Goal: Task Accomplishment & Management: Manage account settings

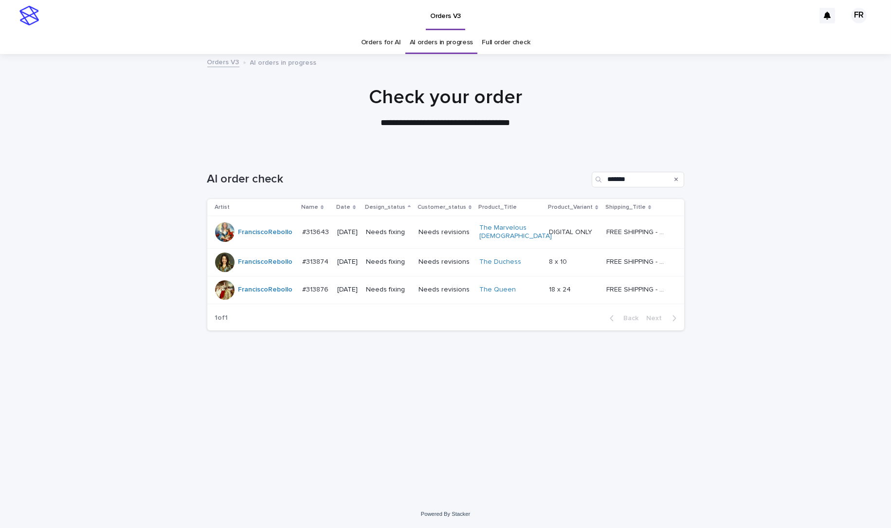
click at [345, 217] on td "[DATE]" at bounding box center [347, 232] width 29 height 33
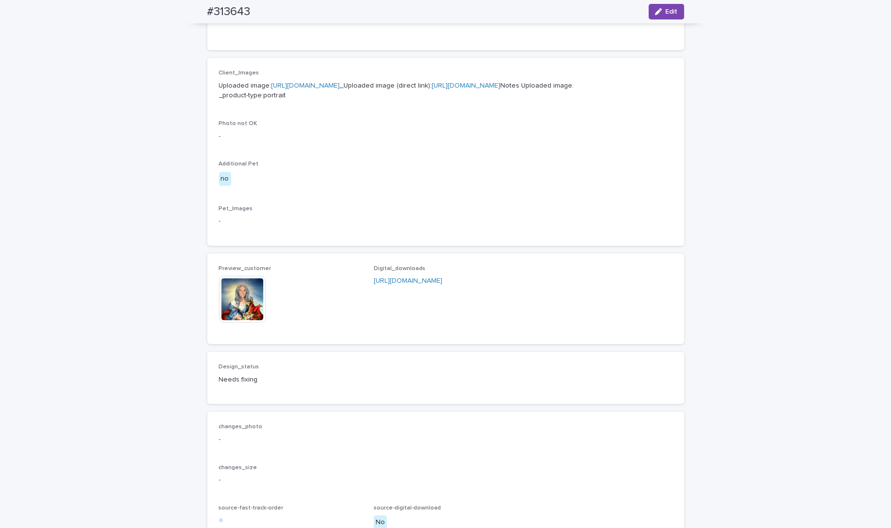
scroll to position [389, 0]
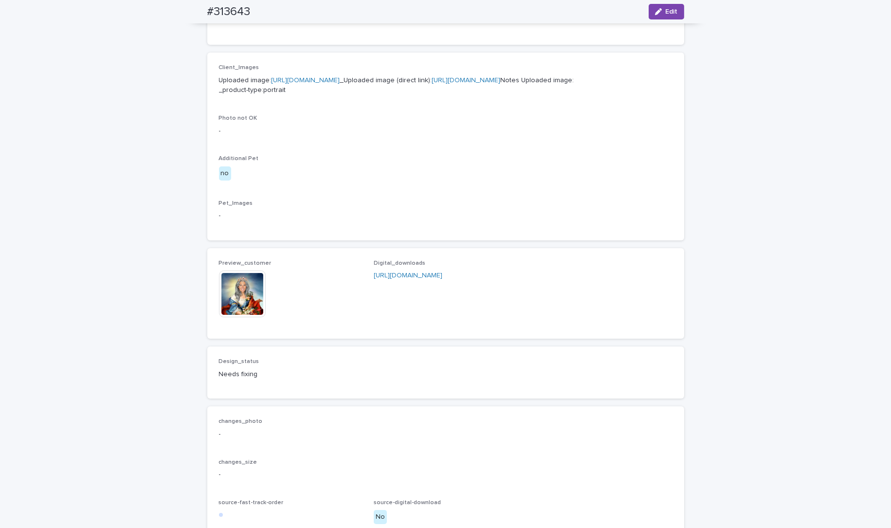
click at [253, 317] on img at bounding box center [242, 294] width 47 height 47
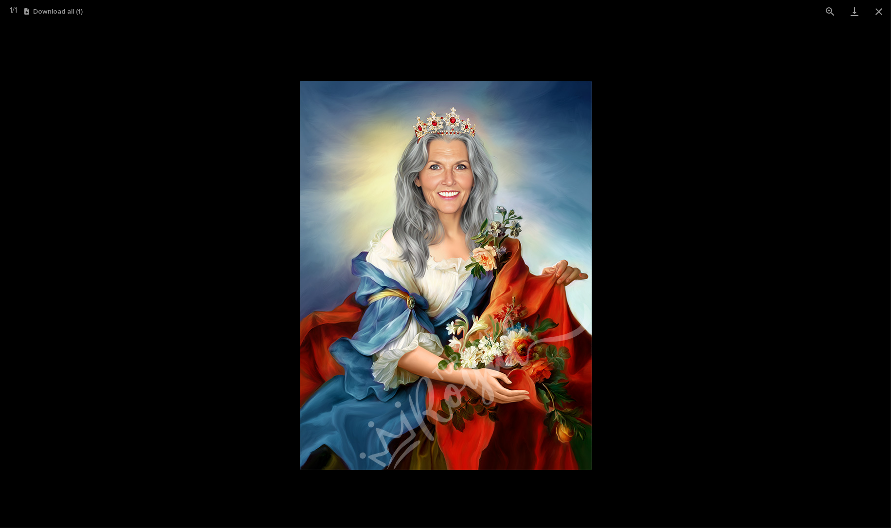
click at [199, 290] on picture at bounding box center [445, 275] width 891 height 505
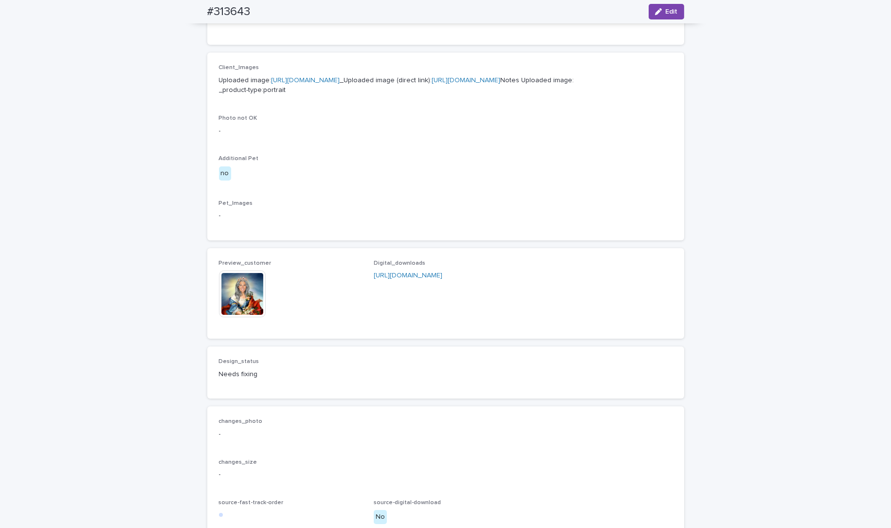
click at [432, 84] on link "[URL][DOMAIN_NAME]" at bounding box center [466, 80] width 69 height 7
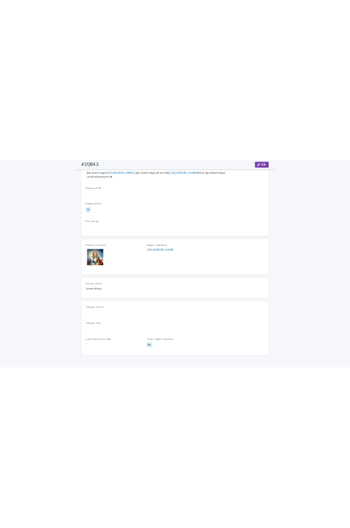
scroll to position [438, 0]
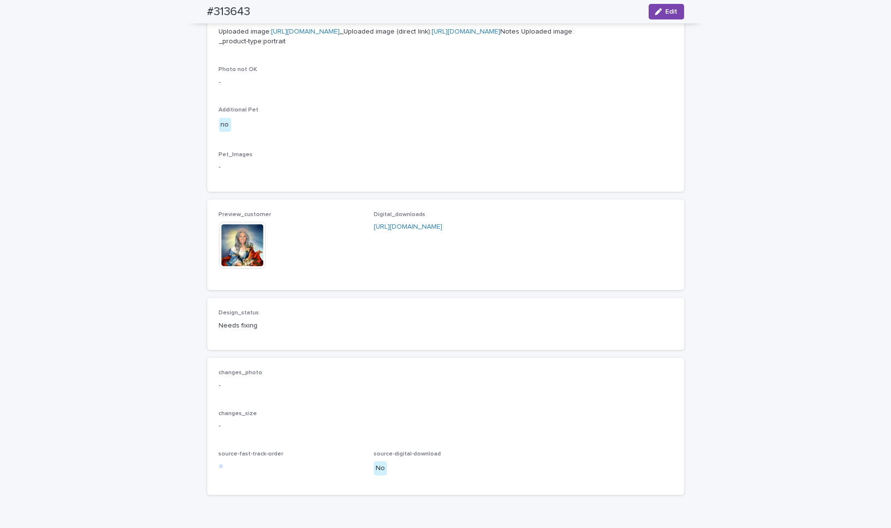
click at [220, 269] on img at bounding box center [242, 245] width 47 height 47
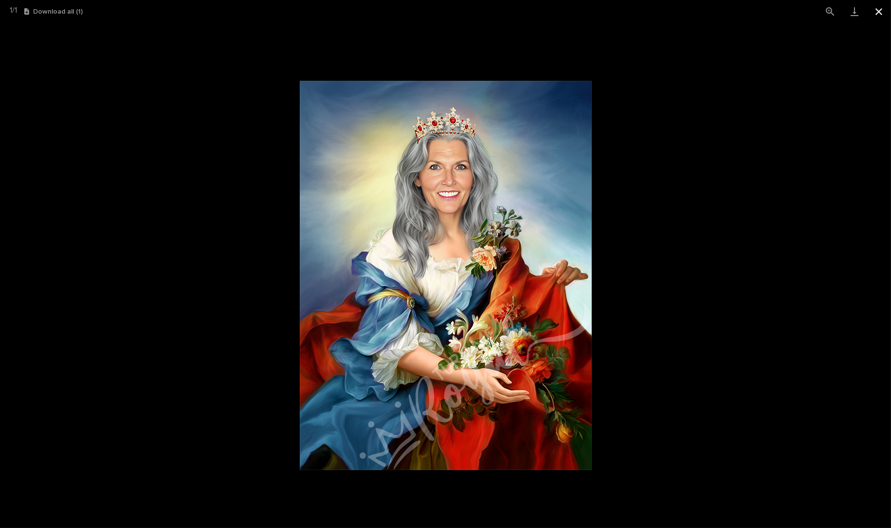
click at [878, 15] on button "Close gallery" at bounding box center [879, 11] width 24 height 23
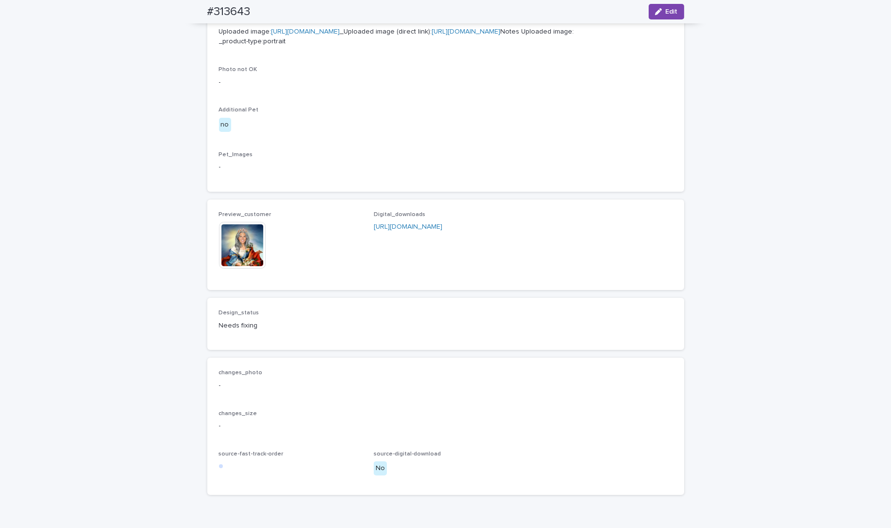
click at [117, 251] on div "Loading... Saving… Loading... Saving… #313643 Edit #313643 Edit Sorry, there wa…" at bounding box center [445, 84] width 891 height 935
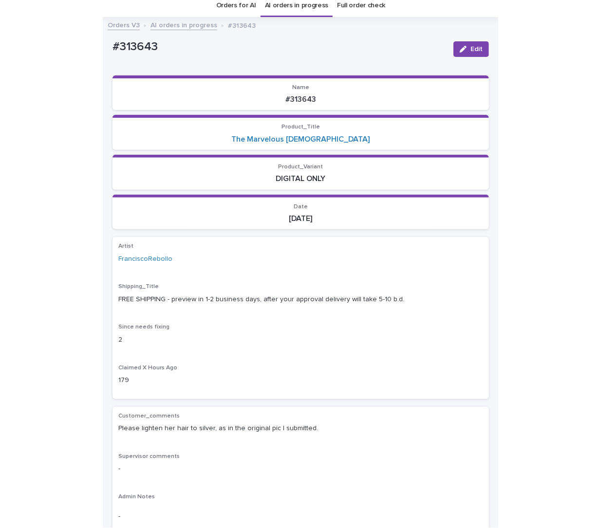
scroll to position [31, 0]
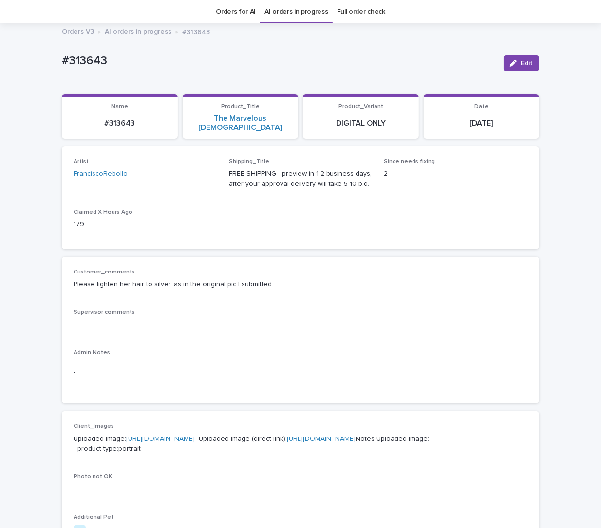
click at [442, 209] on div "Artist [PERSON_NAME] Shipping_Title FREE SHIPPING - preview in 1-2 business day…" at bounding box center [300, 197] width 454 height 79
click at [163, 176] on div "Artist [PERSON_NAME]" at bounding box center [145, 172] width 144 height 29
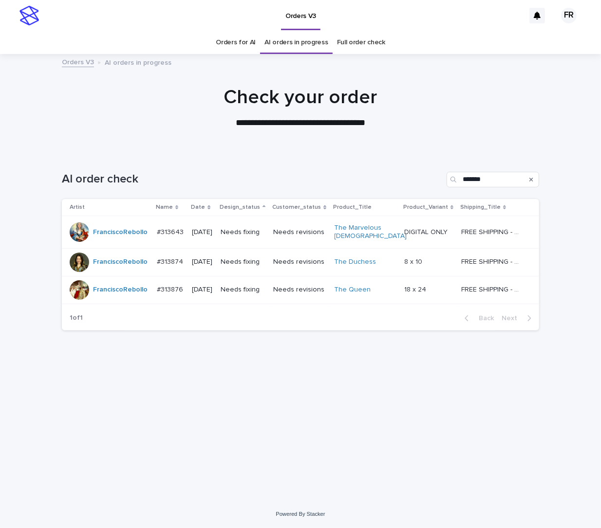
click at [269, 285] on td "Needs fixing" at bounding box center [243, 290] width 53 height 28
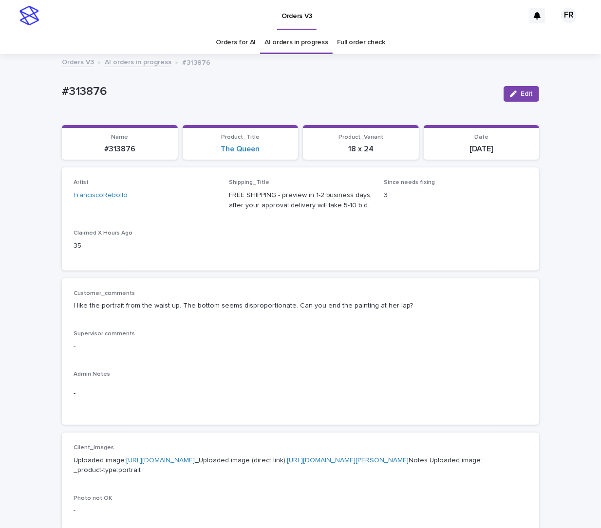
click at [238, 342] on p "-" at bounding box center [300, 346] width 454 height 10
click at [80, 91] on p "#313876" at bounding box center [279, 92] width 434 height 14
click at [80, 90] on p "#313876" at bounding box center [279, 92] width 434 height 14
copy p "313876"
click at [336, 315] on div "Customer_comments I like the portrait from the waist up. The bottom seems dispr…" at bounding box center [300, 304] width 454 height 29
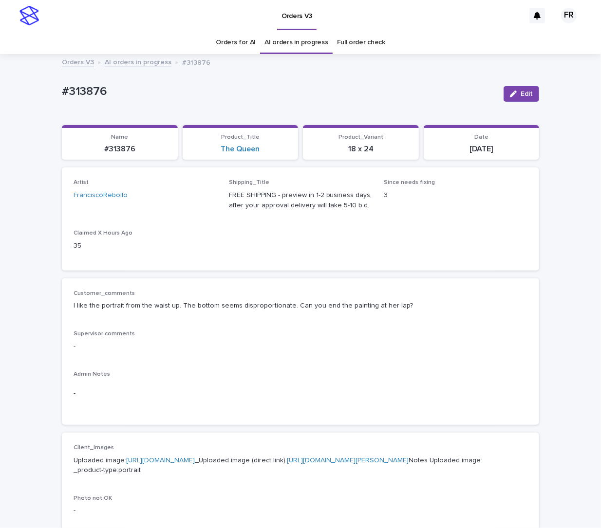
click at [292, 351] on div "Supervisor comments -" at bounding box center [300, 345] width 454 height 29
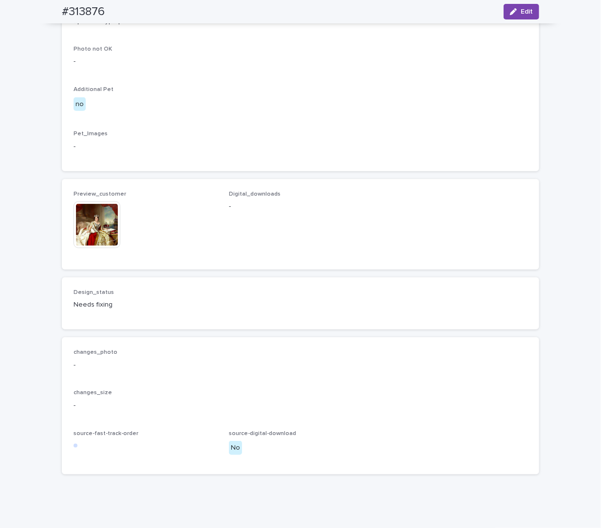
scroll to position [487, 0]
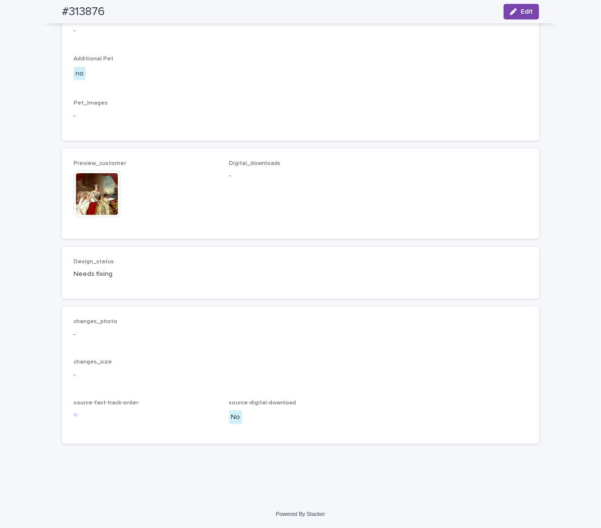
click at [92, 218] on img at bounding box center [96, 194] width 47 height 47
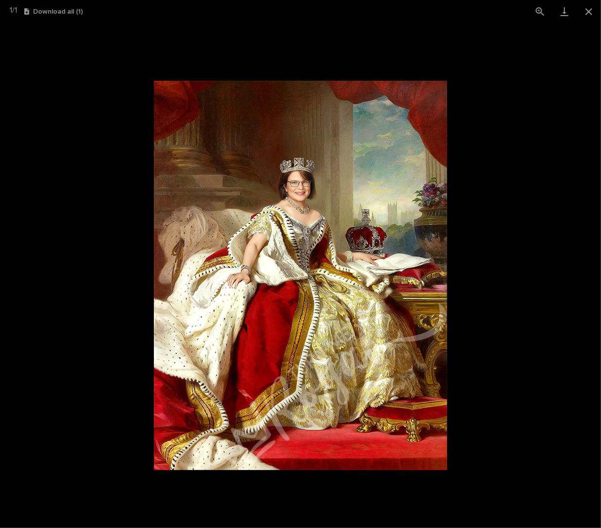
click at [79, 228] on picture at bounding box center [300, 275] width 601 height 505
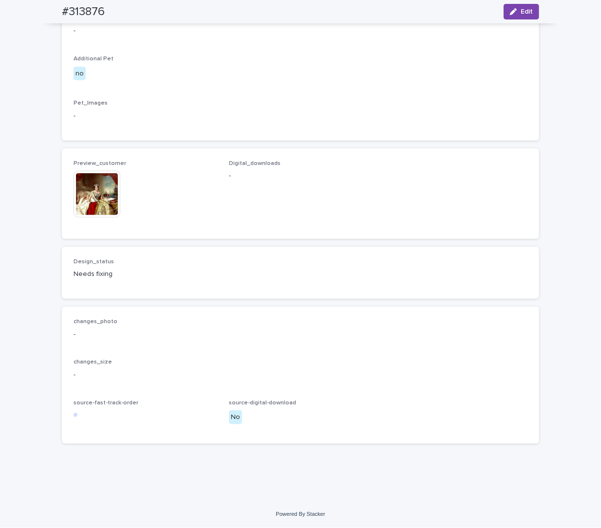
click at [42, 122] on div "Loading... Saving… Loading... Saving… #313876 Edit #313876 Edit Sorry, there wa…" at bounding box center [300, 37] width 601 height 925
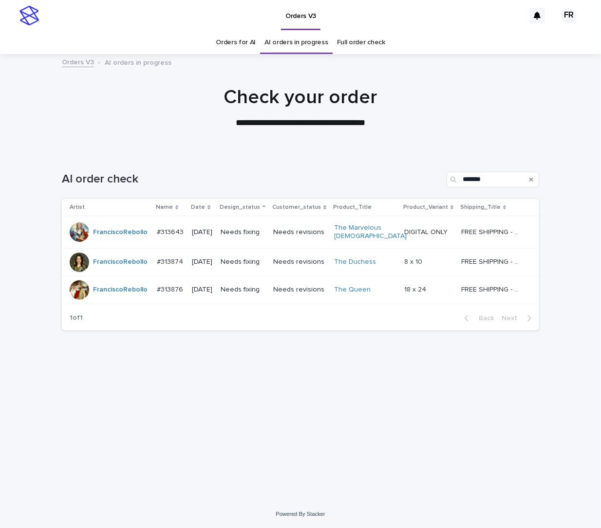
click at [217, 256] on td "[DATE]" at bounding box center [202, 262] width 29 height 28
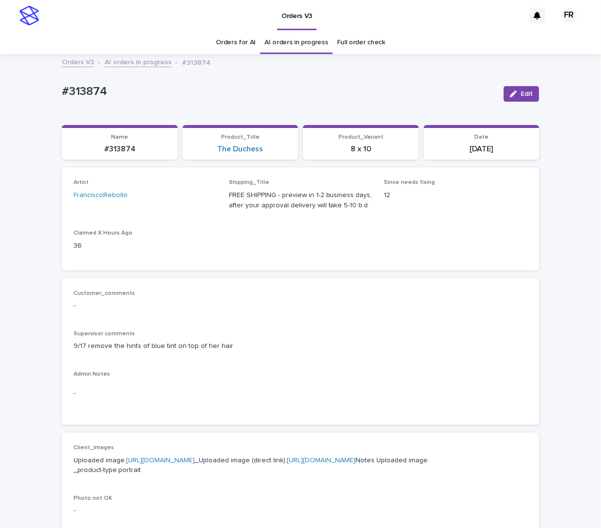
click at [223, 310] on p "-" at bounding box center [300, 306] width 454 height 10
click at [115, 147] on p "#313874" at bounding box center [120, 149] width 104 height 9
copy p "313874"
click at [514, 95] on div "button" at bounding box center [515, 94] width 11 height 7
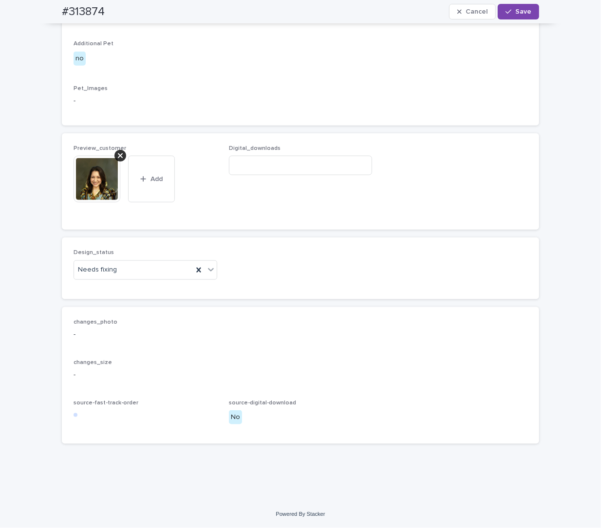
scroll to position [535, 0]
click at [126, 278] on div "Needs fixing" at bounding box center [133, 270] width 119 height 16
click at [123, 303] on div "Uploaded" at bounding box center [142, 306] width 143 height 17
click at [118, 160] on icon at bounding box center [120, 156] width 5 height 8
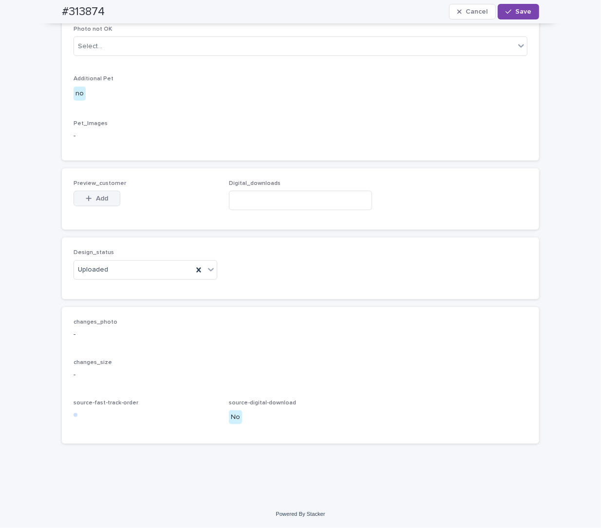
scroll to position [519, 0]
click at [100, 201] on span "Add" at bounding box center [102, 198] width 12 height 7
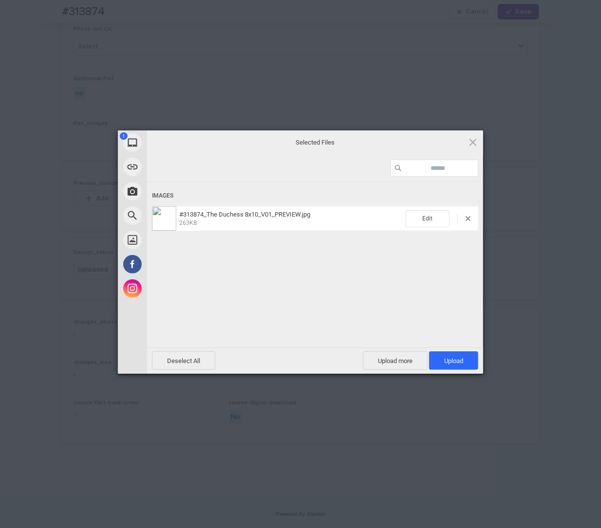
drag, startPoint x: 441, startPoint y: 359, endPoint x: 420, endPoint y: 349, distance: 22.9
click at [441, 359] on span "Upload 1" at bounding box center [453, 360] width 49 height 18
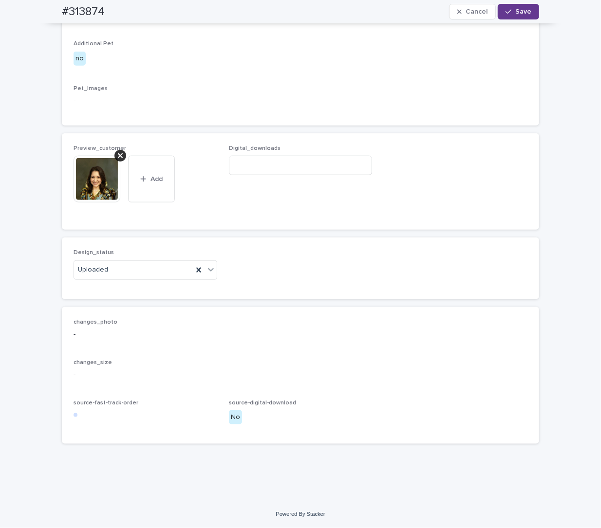
click at [510, 10] on div "button" at bounding box center [510, 11] width 10 height 7
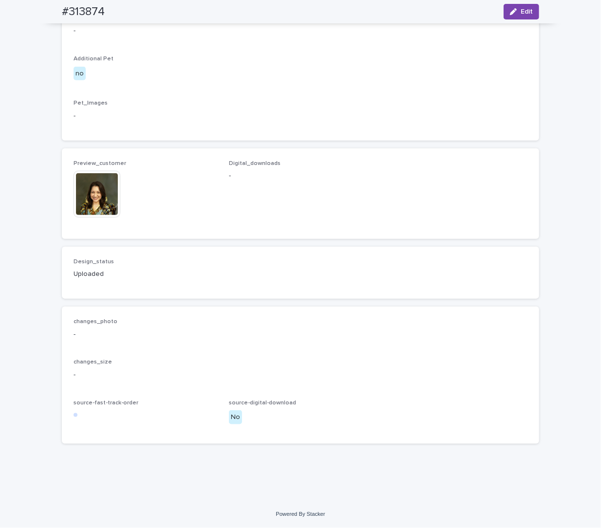
scroll to position [507, 0]
drag, startPoint x: 179, startPoint y: 129, endPoint x: 154, endPoint y: 110, distance: 30.7
click at [179, 107] on p "Pet_Images" at bounding box center [300, 103] width 454 height 7
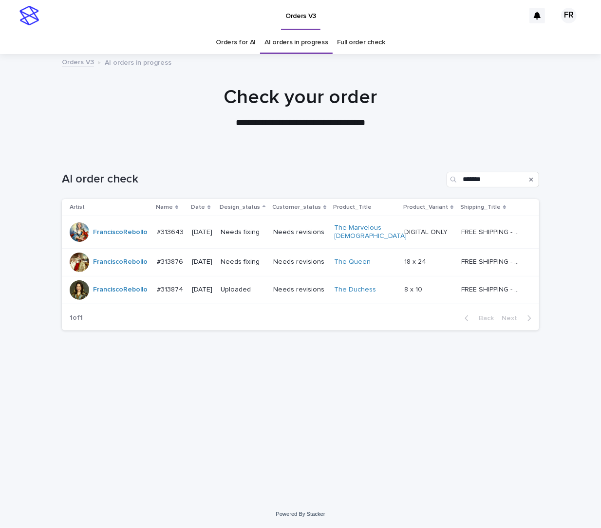
click at [227, 153] on div "AI order check *******" at bounding box center [300, 175] width 477 height 47
click at [247, 230] on p "Needs fixing" at bounding box center [242, 232] width 45 height 8
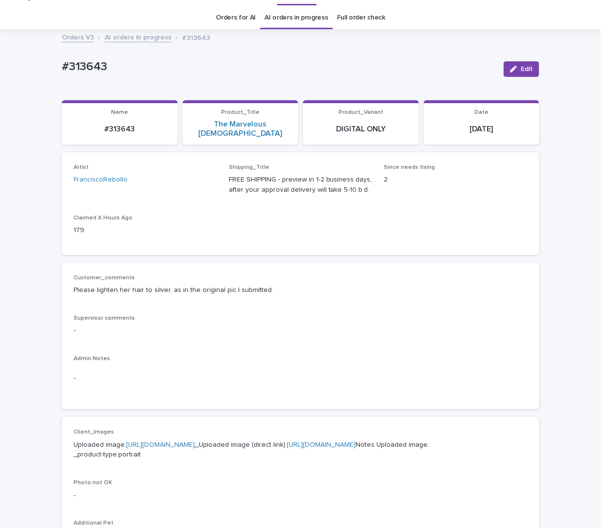
scroll to position [31, 0]
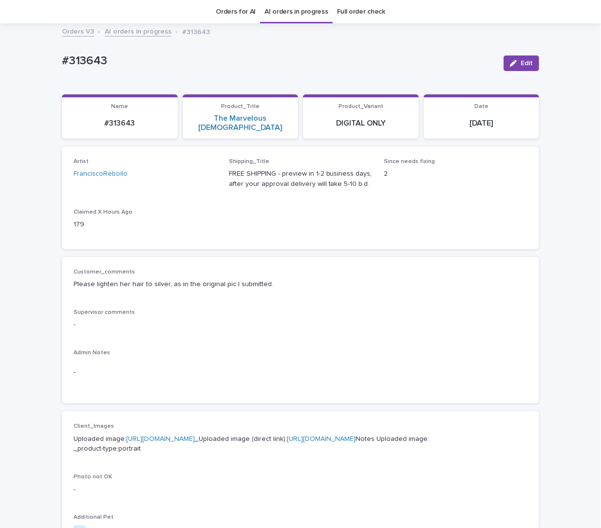
click at [110, 119] on p "#313643" at bounding box center [120, 123] width 104 height 9
copy p "313643"
click at [430, 269] on p "Customer_comments" at bounding box center [300, 272] width 454 height 7
click at [516, 64] on button "Edit" at bounding box center [521, 63] width 36 height 16
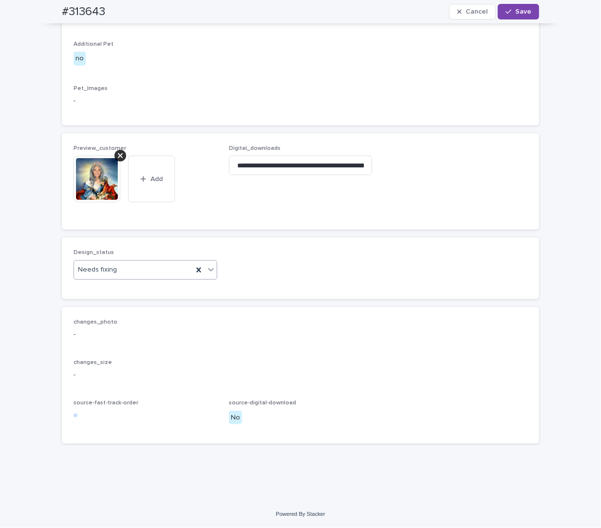
scroll to position [564, 0]
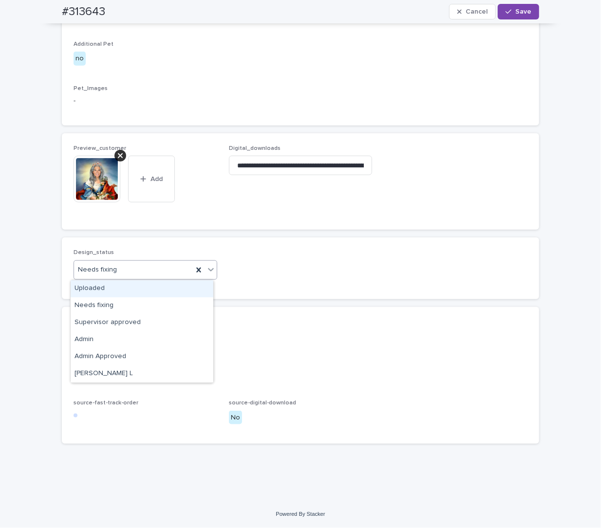
drag, startPoint x: 109, startPoint y: 267, endPoint x: 110, endPoint y: 273, distance: 5.4
click at [109, 286] on div "Uploaded" at bounding box center [142, 288] width 143 height 17
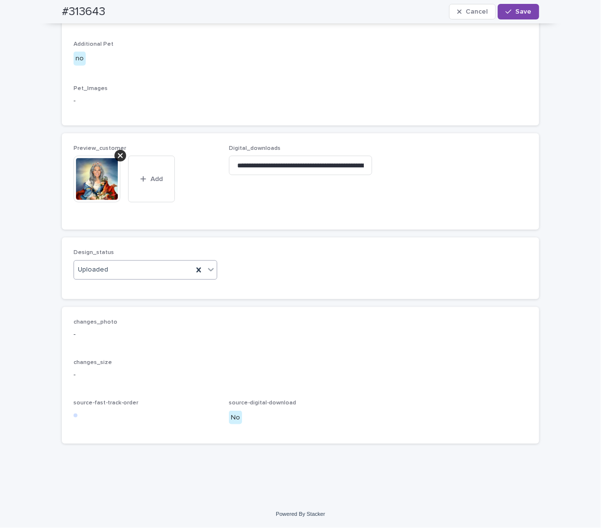
click at [118, 158] on icon at bounding box center [120, 156] width 5 height 8
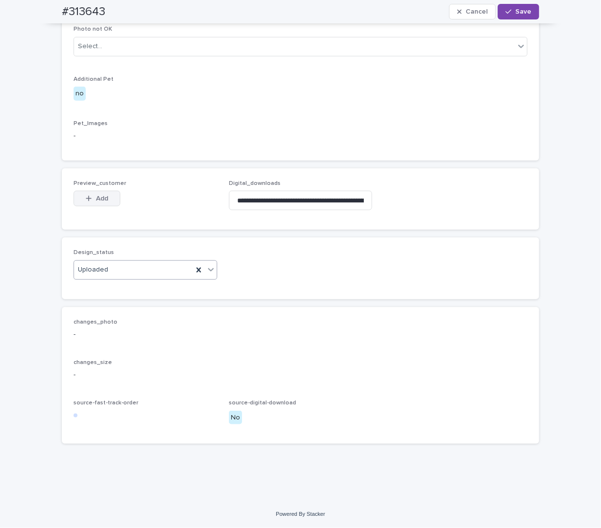
scroll to position [529, 0]
click at [99, 198] on span "Add" at bounding box center [102, 198] width 12 height 7
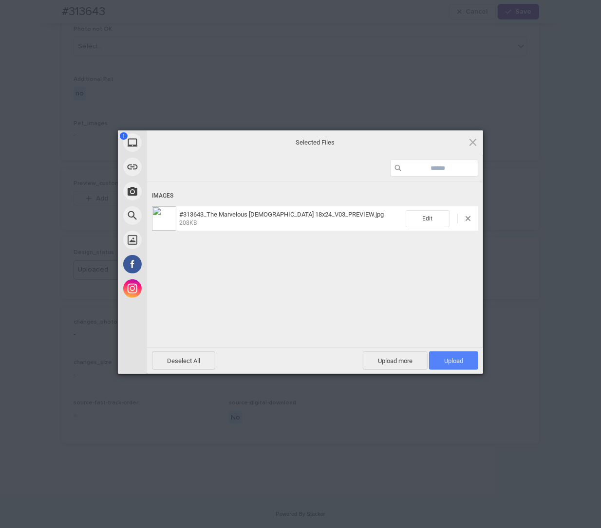
click at [452, 364] on span "Upload 1" at bounding box center [453, 360] width 49 height 18
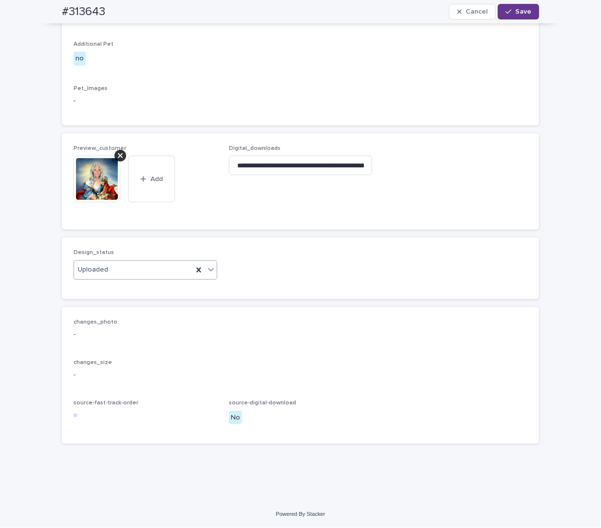
click at [512, 13] on div "button" at bounding box center [510, 11] width 10 height 7
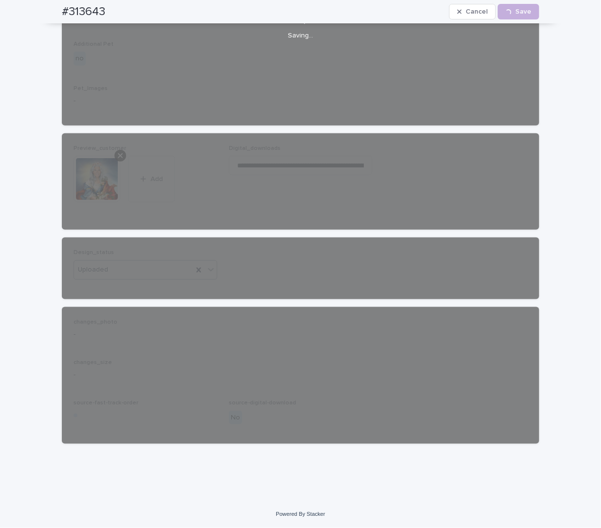
click at [74, 8] on h2 "#313643" at bounding box center [83, 12] width 43 height 14
copy h2 "313643"
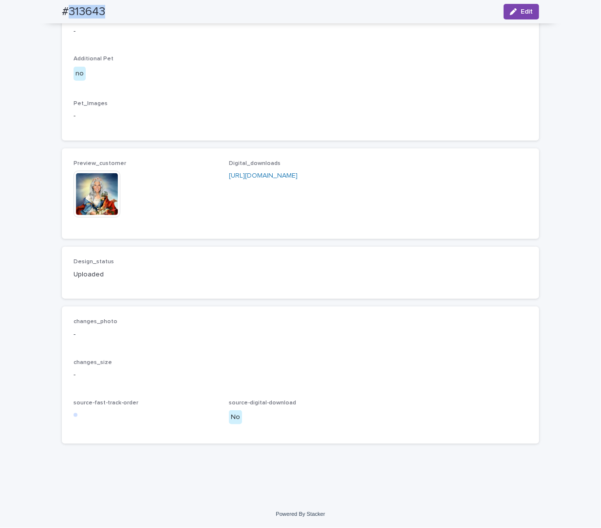
scroll to position [516, 0]
drag, startPoint x: 90, startPoint y: 135, endPoint x: 60, endPoint y: 119, distance: 34.0
click at [90, 121] on p "-" at bounding box center [300, 116] width 454 height 10
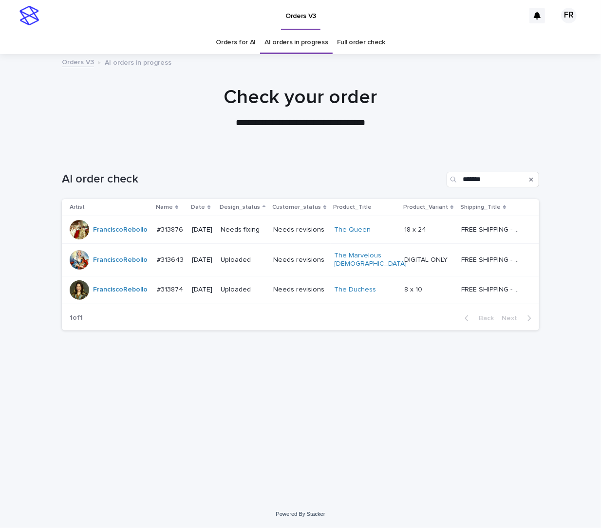
click at [231, 152] on div "AI order check *******" at bounding box center [300, 175] width 477 height 47
